Goal: Task Accomplishment & Management: Manage account settings

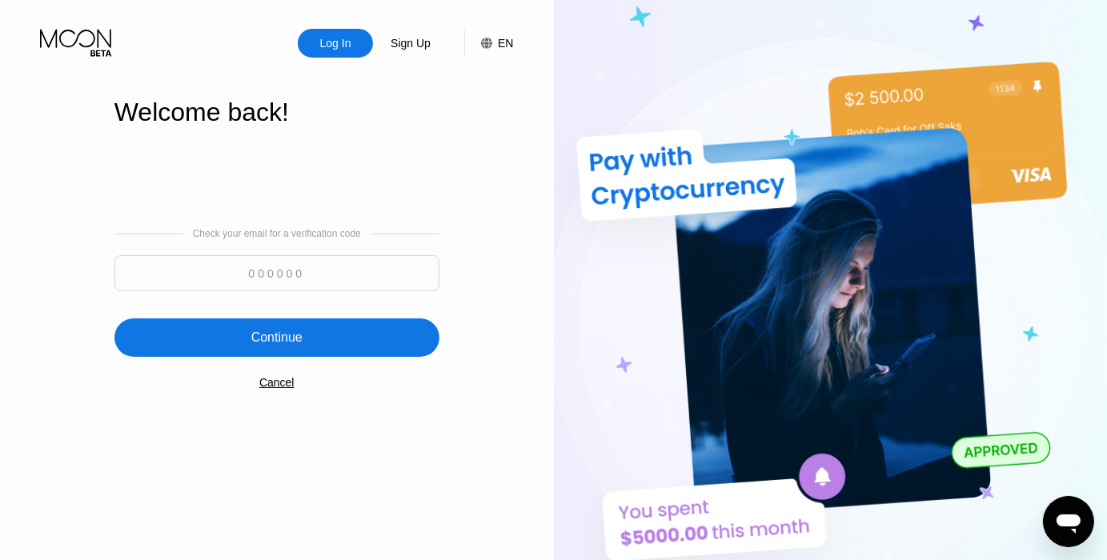
click at [359, 284] on input at bounding box center [276, 273] width 325 height 36
type input "645949"
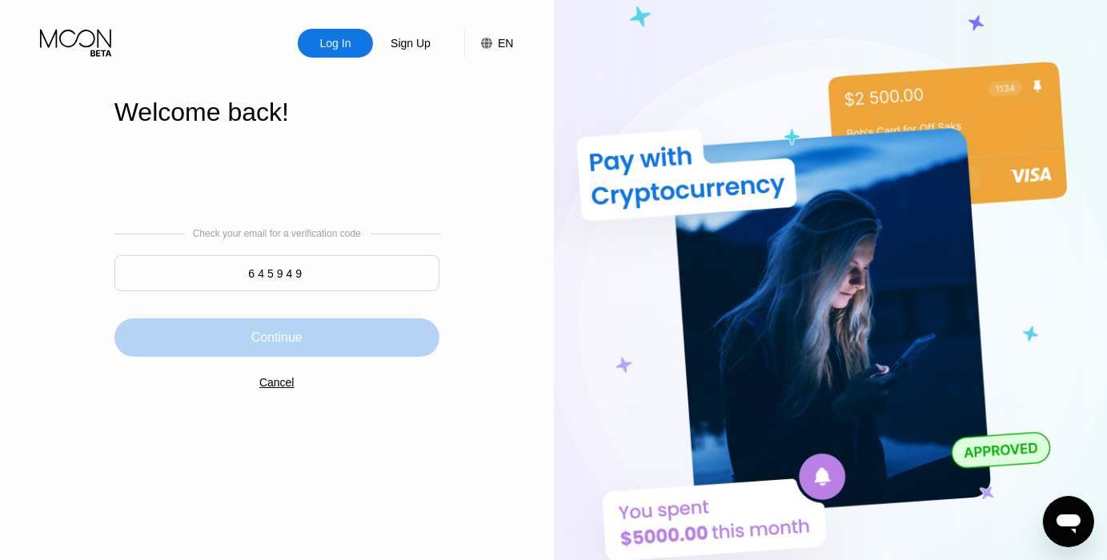
click at [367, 344] on div "Continue" at bounding box center [276, 337] width 325 height 38
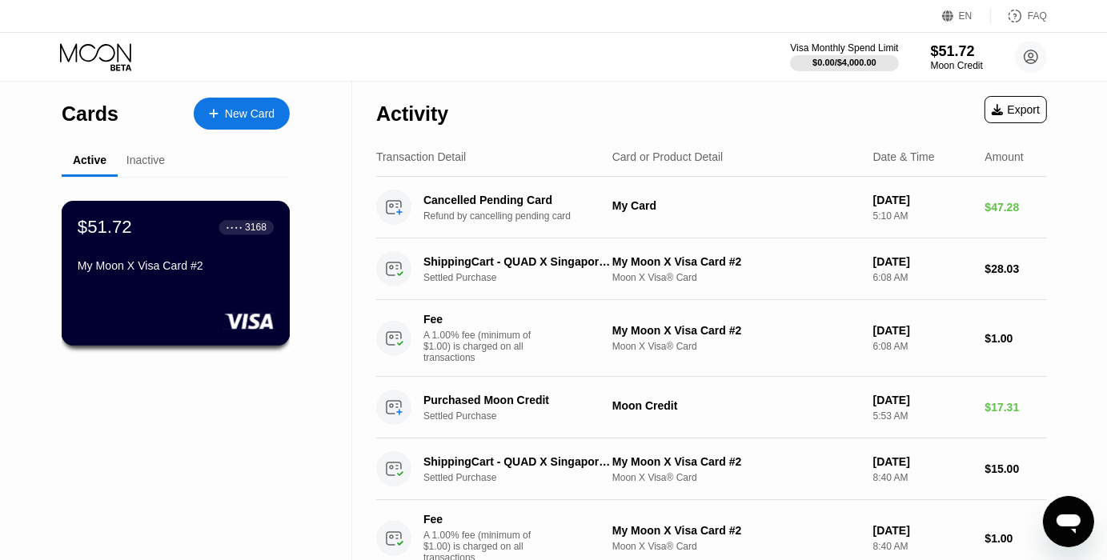
click at [248, 233] on div "3168" at bounding box center [256, 227] width 22 height 11
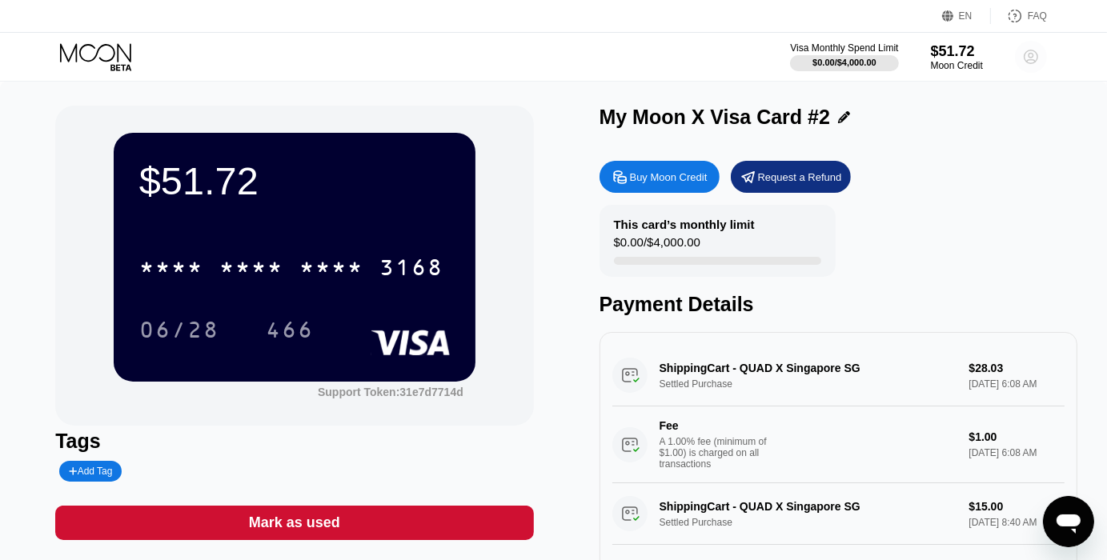
click at [1031, 58] on icon at bounding box center [1031, 57] width 9 height 9
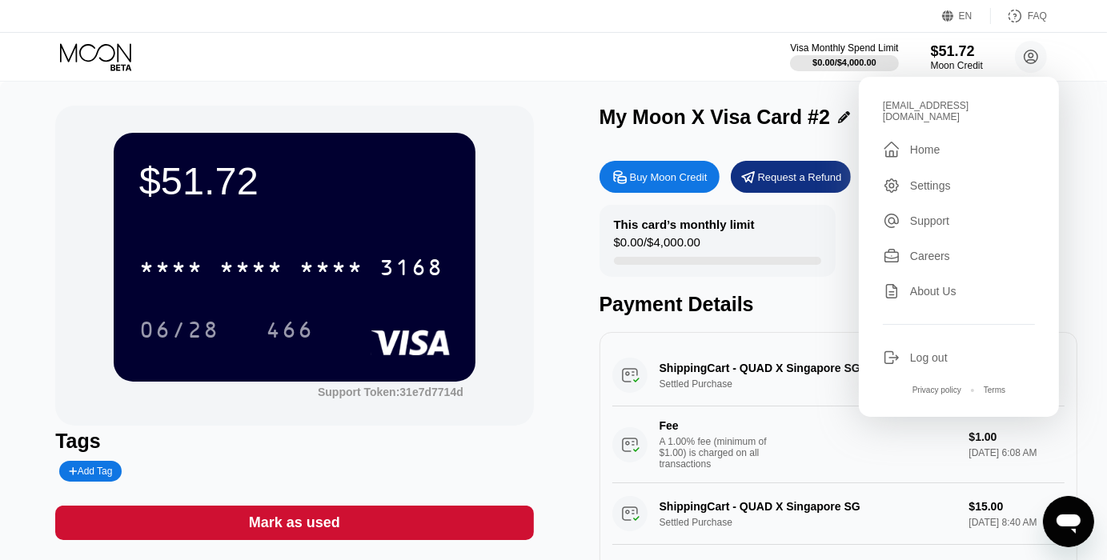
click at [938, 351] on div "Log out" at bounding box center [929, 357] width 38 height 13
